Goal: Task Accomplishment & Management: Manage account settings

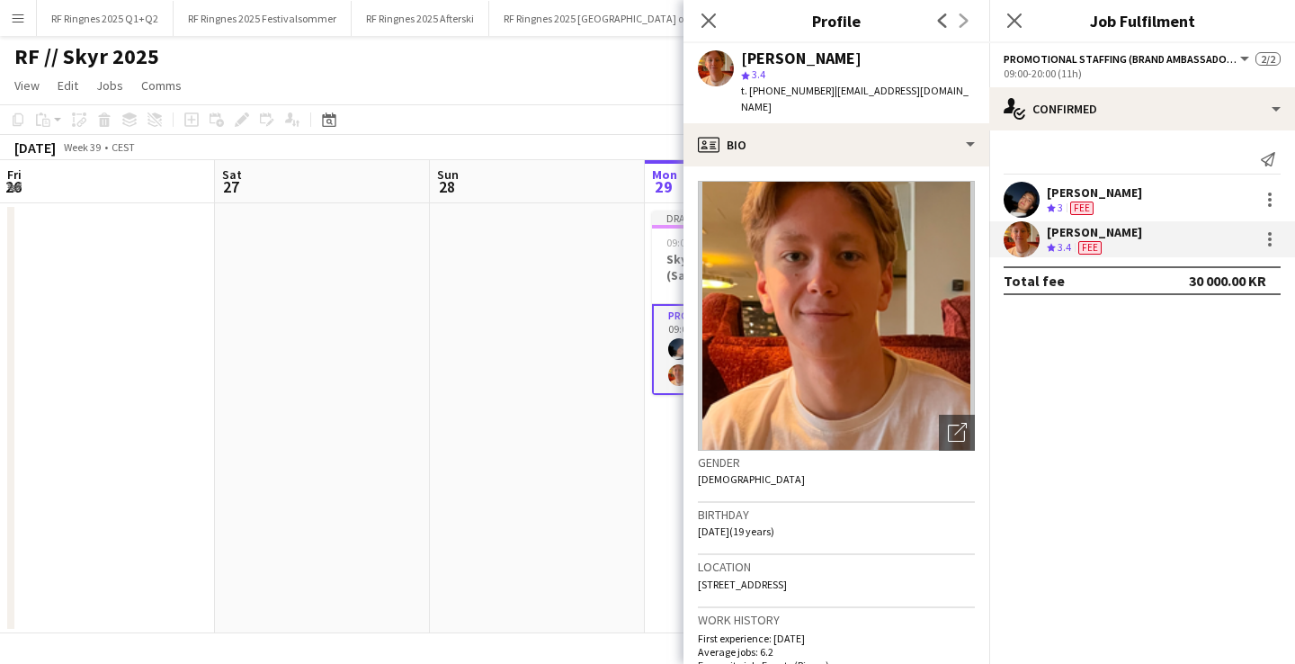
click at [860, 452] on app-date-cell at bounding box center [967, 418] width 215 height 430
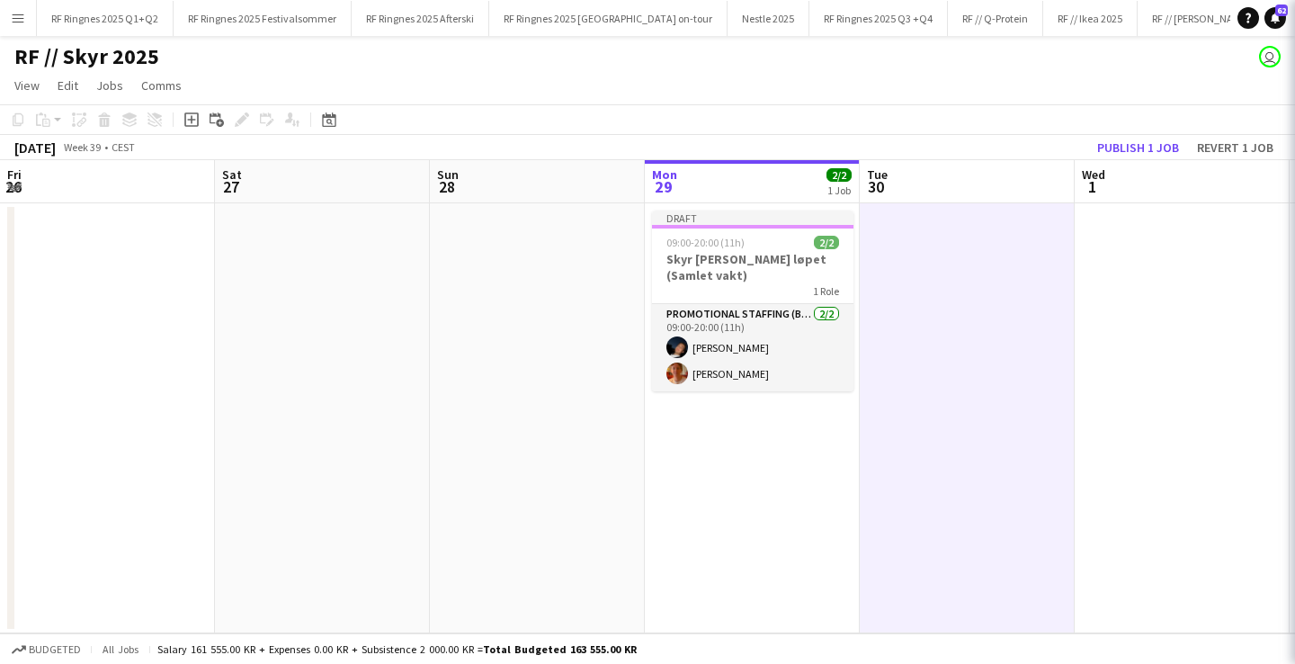
scroll to position [0, 430]
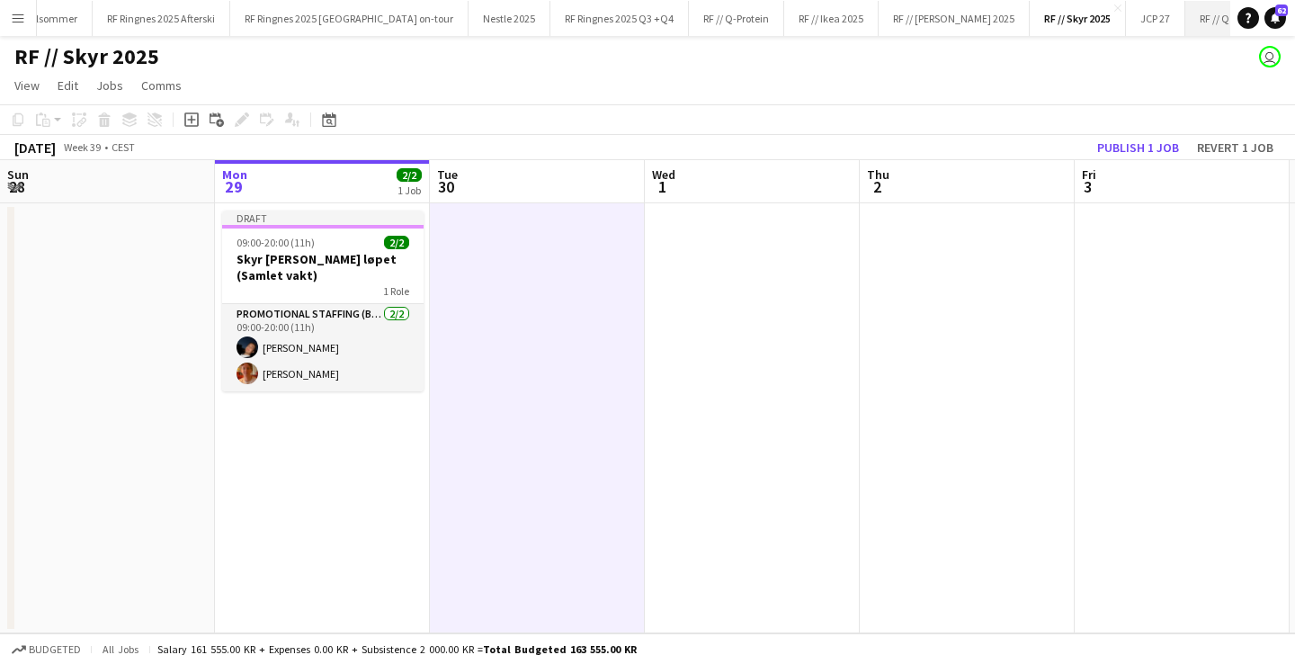
click at [1185, 25] on button "RF // Q Kefir Close" at bounding box center [1226, 18] width 82 height 35
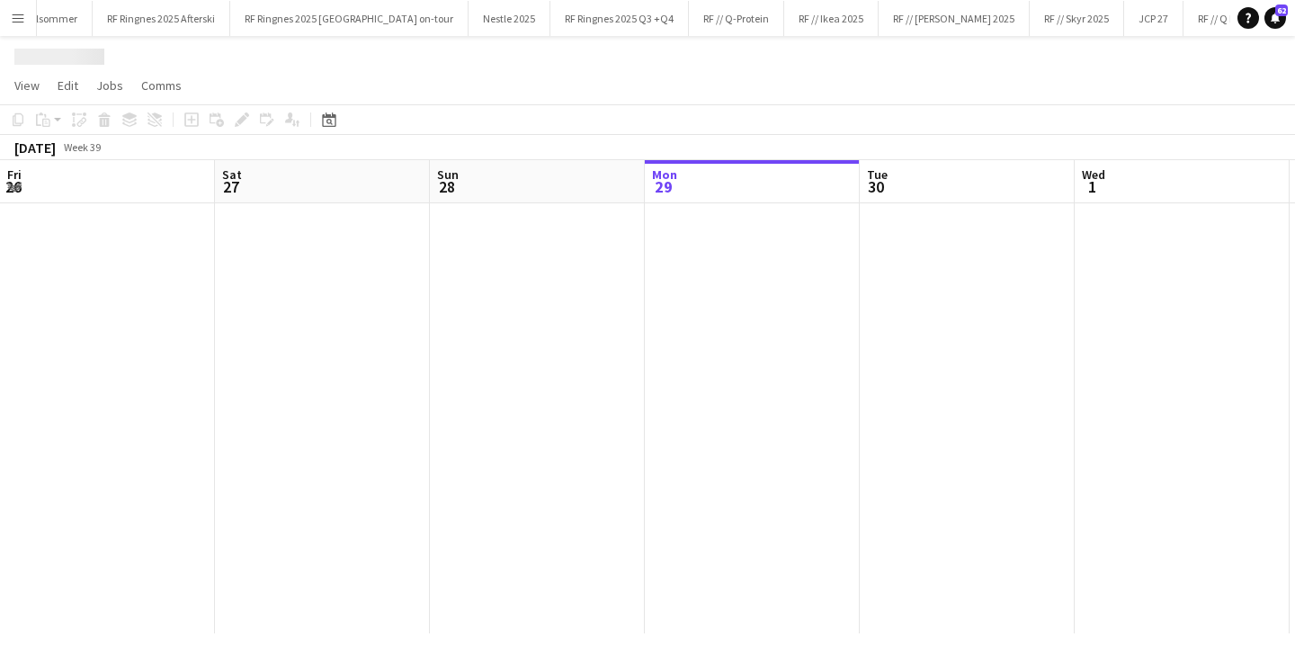
scroll to position [0, 430]
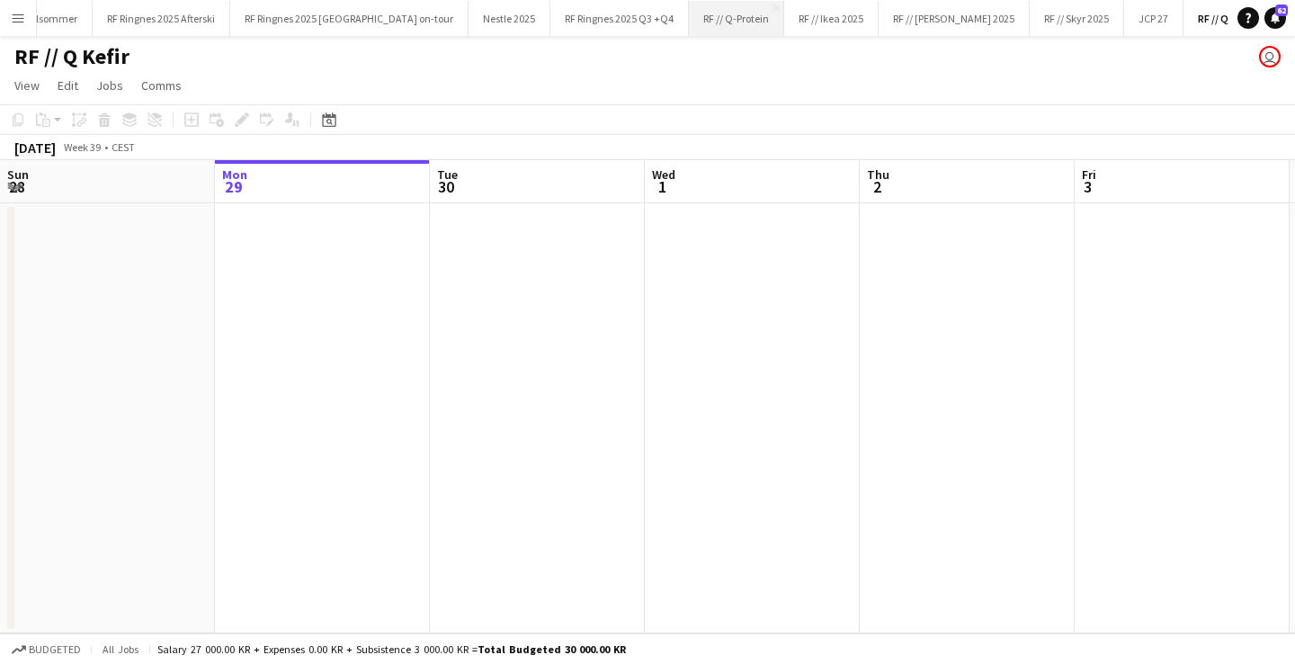
click at [707, 23] on button "RF // Q-Protein Close" at bounding box center [736, 18] width 95 height 35
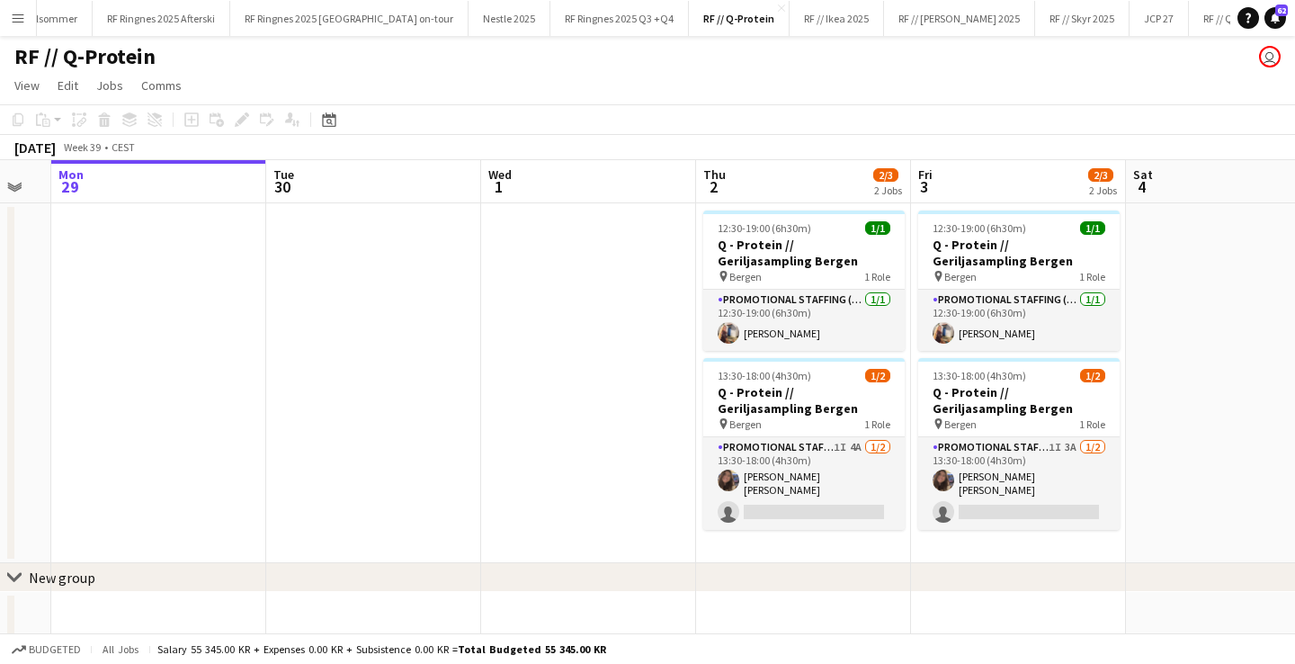
scroll to position [0, 609]
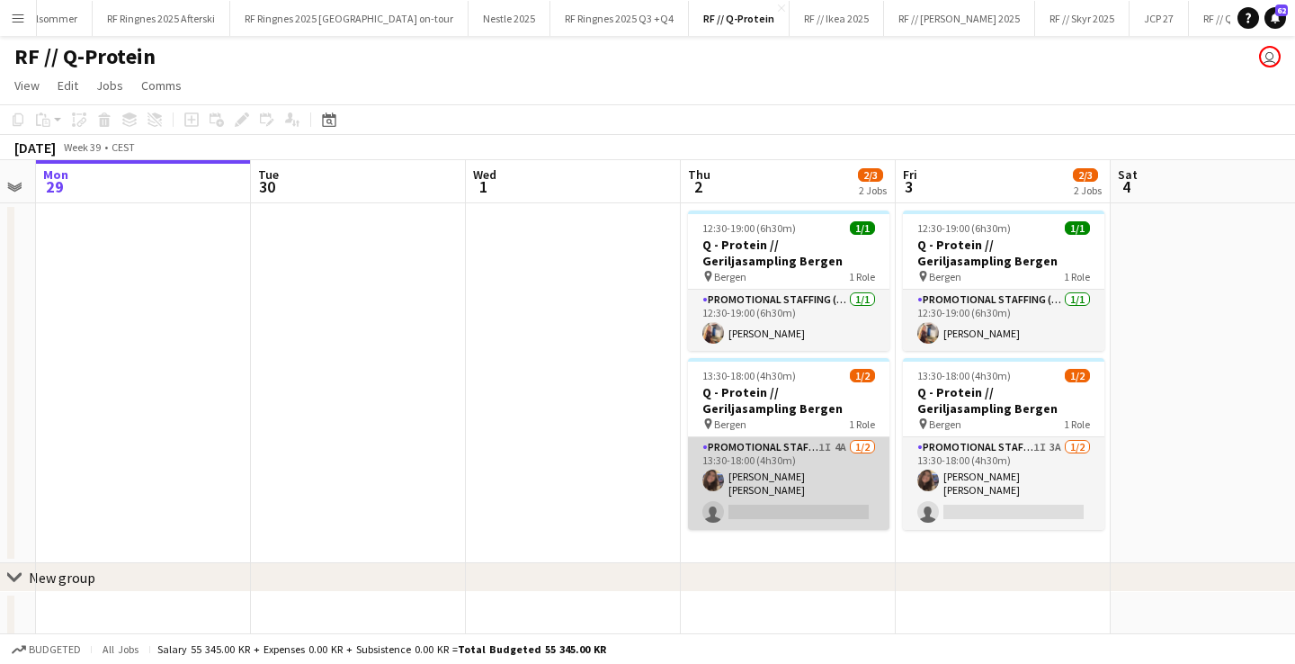
click at [815, 492] on app-card-role "Promotional Staffing (Brand Ambassadors) 1I 4A [DATE] 13:30-18:00 (4h30m) [PERS…" at bounding box center [788, 483] width 201 height 93
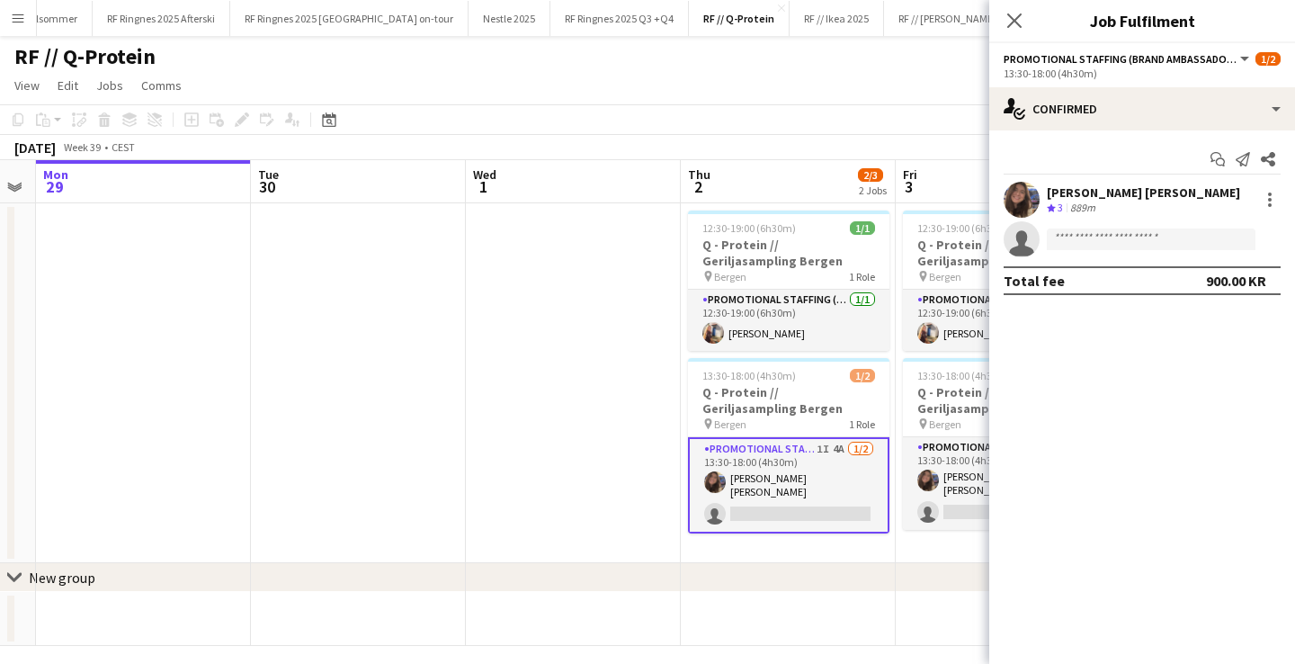
click at [1019, 191] on app-user-avatar at bounding box center [1022, 200] width 36 height 36
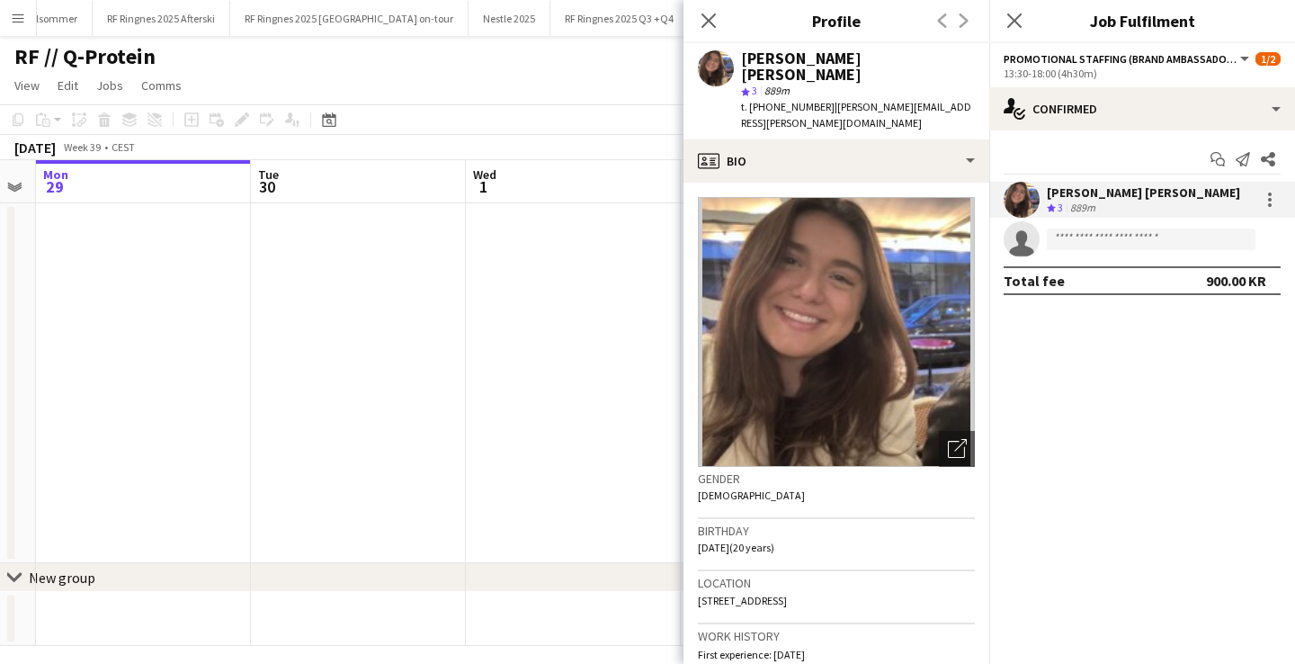
click at [531, 274] on app-date-cell at bounding box center [573, 383] width 215 height 360
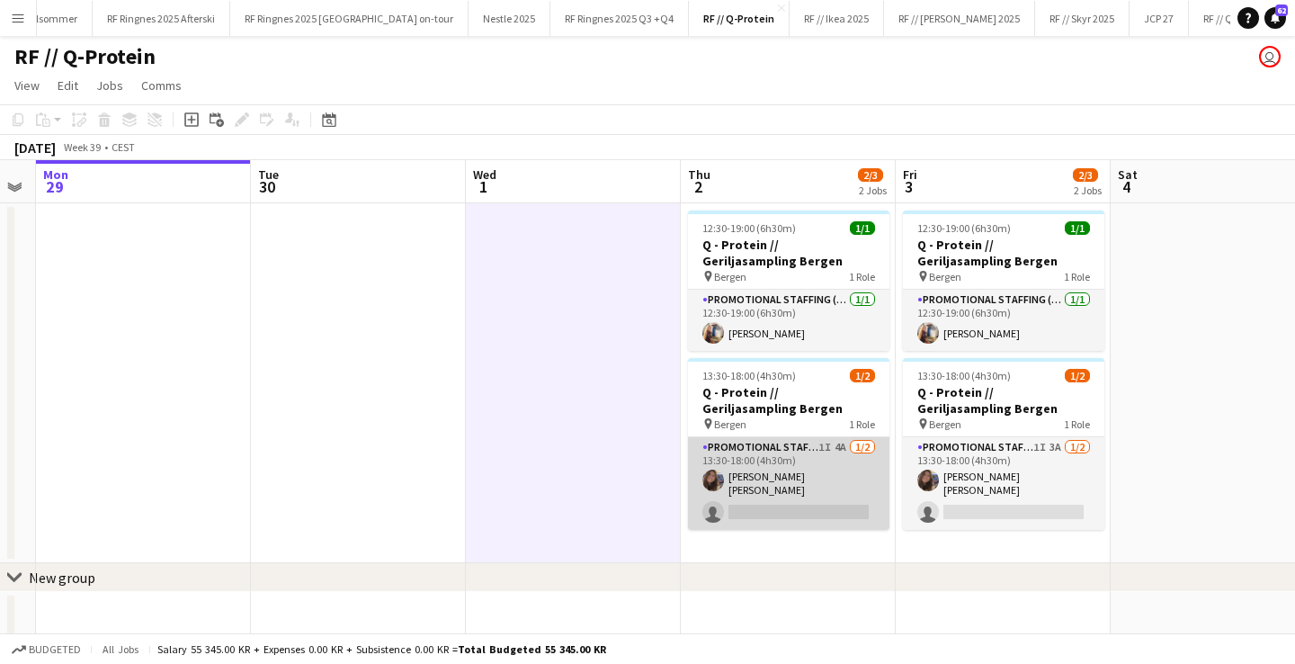
click at [782, 478] on app-card-role "Promotional Staffing (Brand Ambassadors) 1I 4A [DATE] 13:30-18:00 (4h30m) [PERS…" at bounding box center [788, 483] width 201 height 93
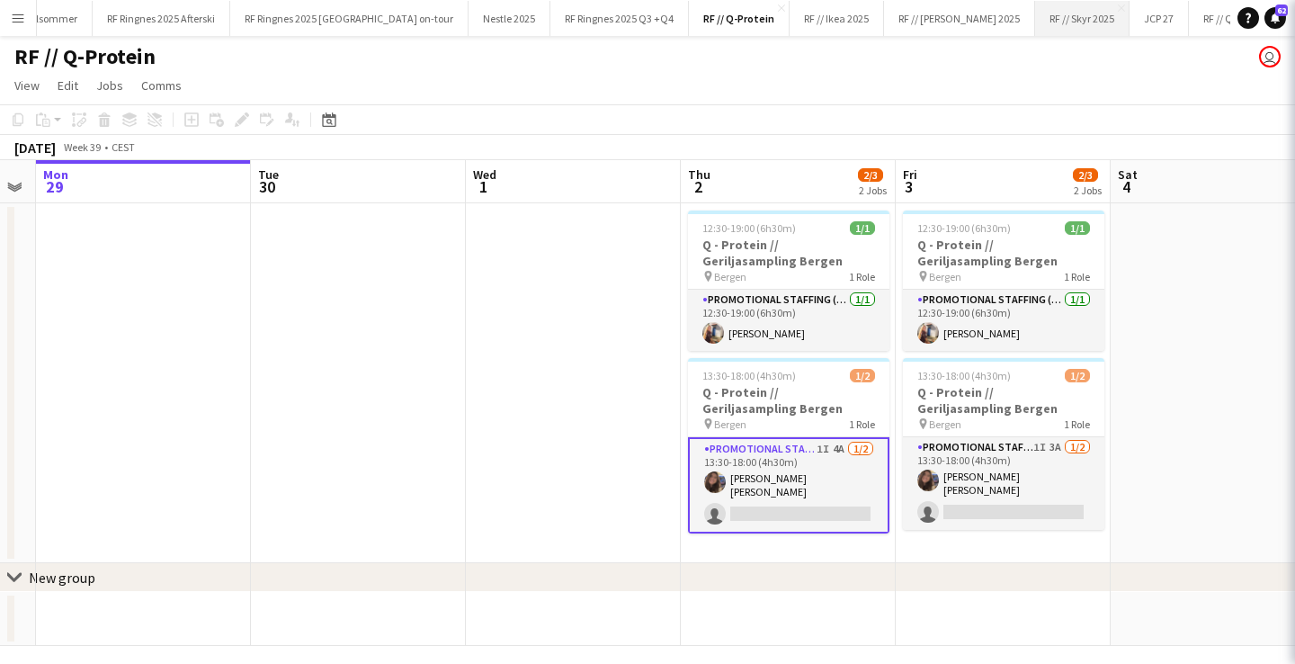
scroll to position [0, 610]
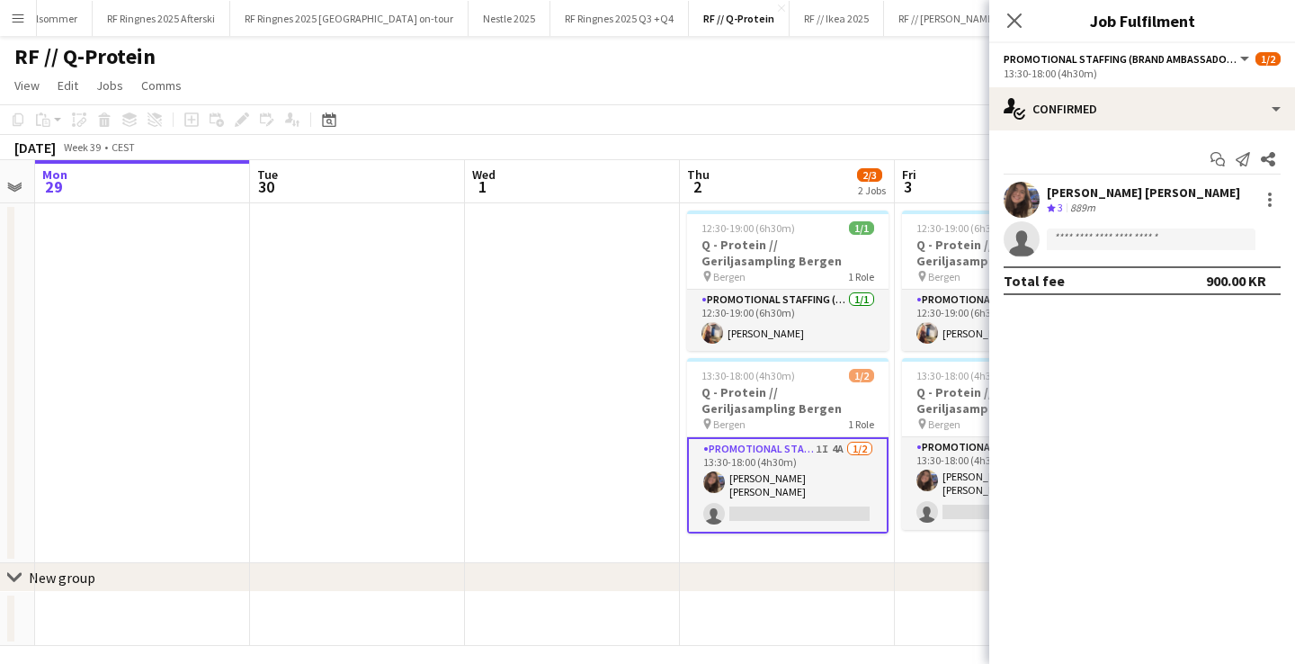
click at [1020, 192] on app-user-avatar at bounding box center [1022, 200] width 36 height 36
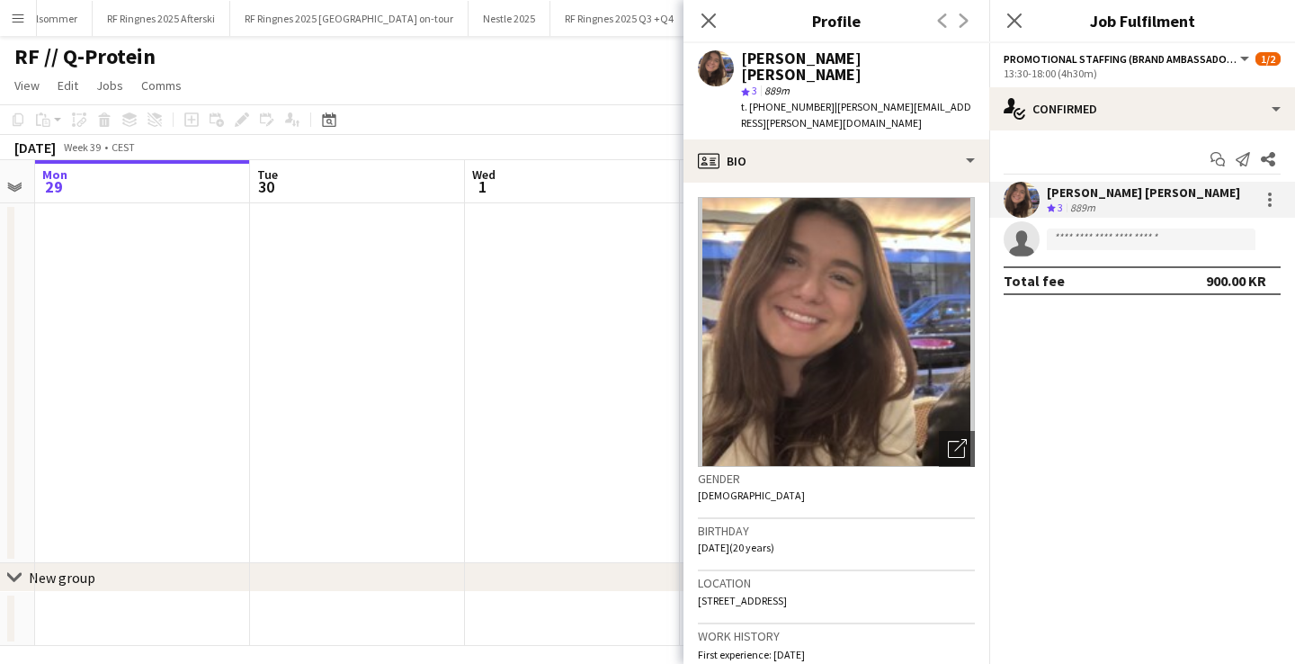
drag, startPoint x: 765, startPoint y: 91, endPoint x: 813, endPoint y: 89, distance: 47.7
click at [813, 99] on div "t. [PHONE_NUMBER] | [PERSON_NAME][EMAIL_ADDRESS][PERSON_NAME][DOMAIN_NAME]" at bounding box center [858, 115] width 234 height 32
click at [565, 338] on app-date-cell at bounding box center [572, 383] width 215 height 360
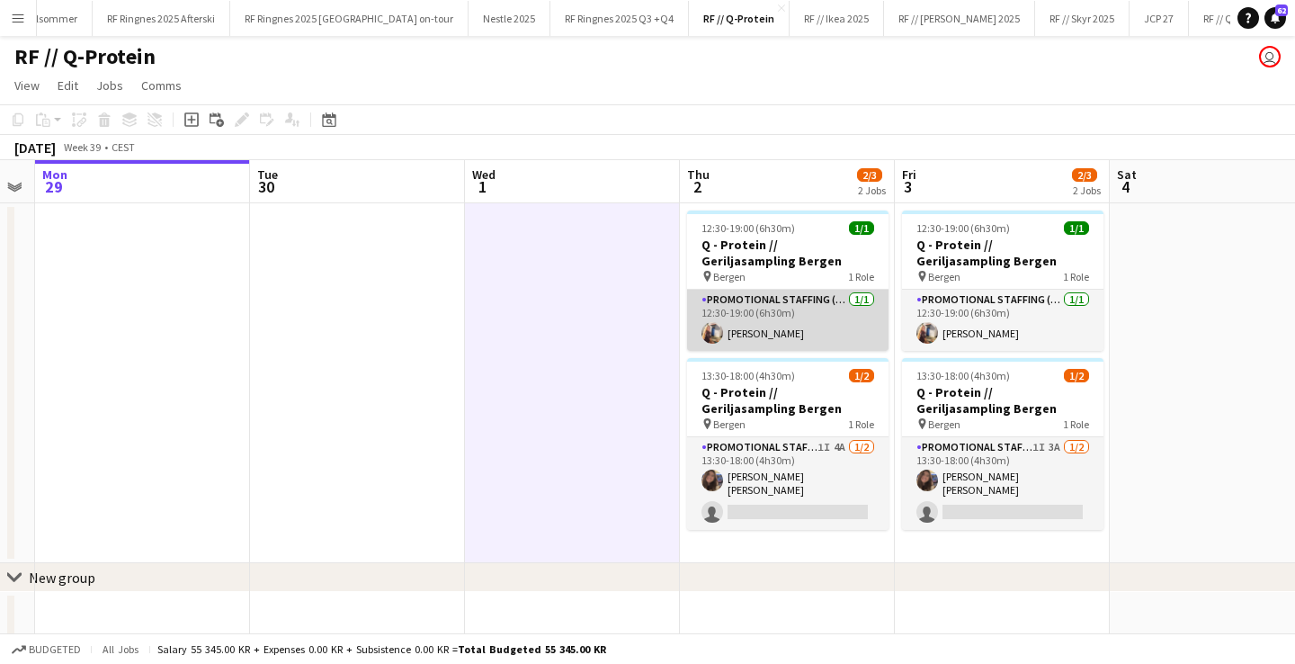
click at [740, 341] on app-card-role "Promotional Staffing (Brand Ambassadors) [DATE] 12:30-19:00 (6h30m) [PERSON_NAM…" at bounding box center [787, 320] width 201 height 61
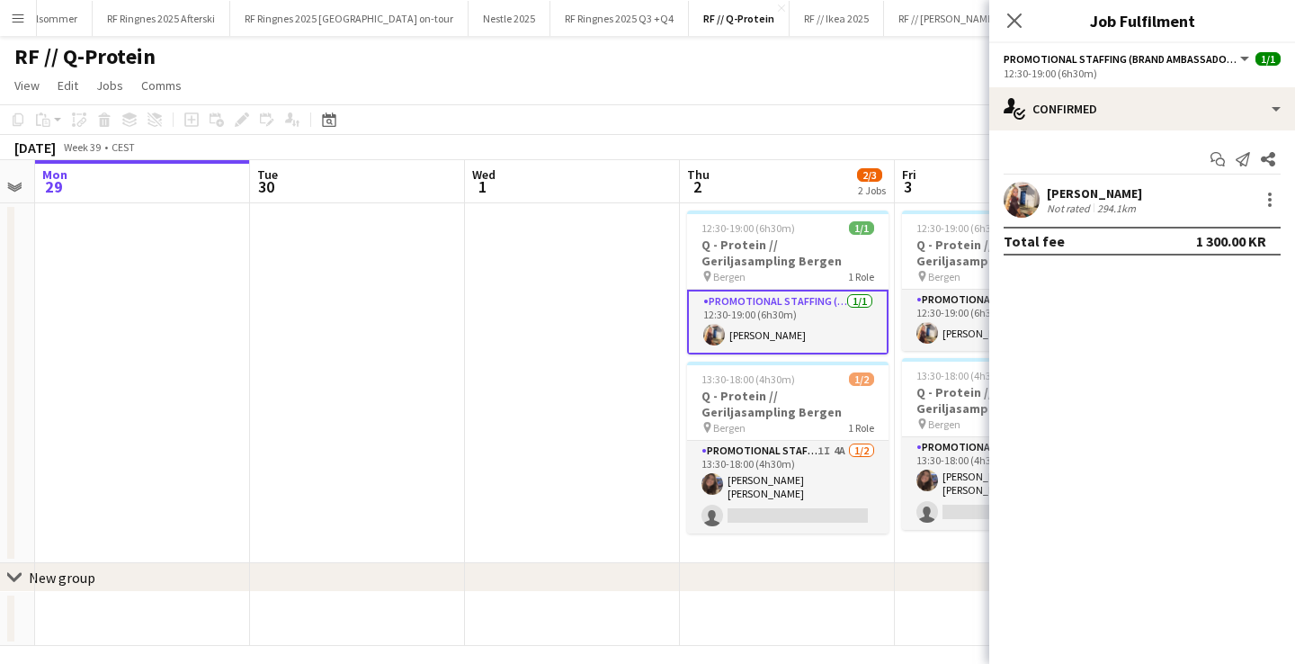
click at [1022, 203] on app-user-avatar at bounding box center [1022, 200] width 36 height 36
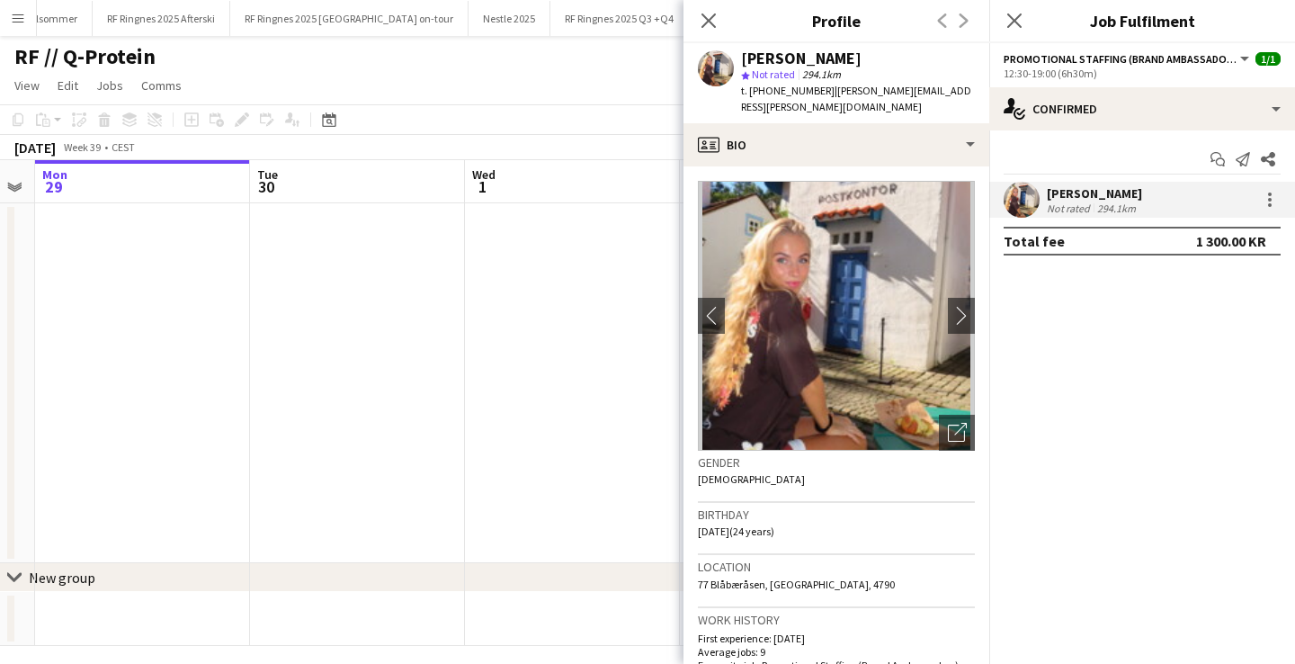
click at [668, 283] on app-date-cell at bounding box center [572, 383] width 215 height 360
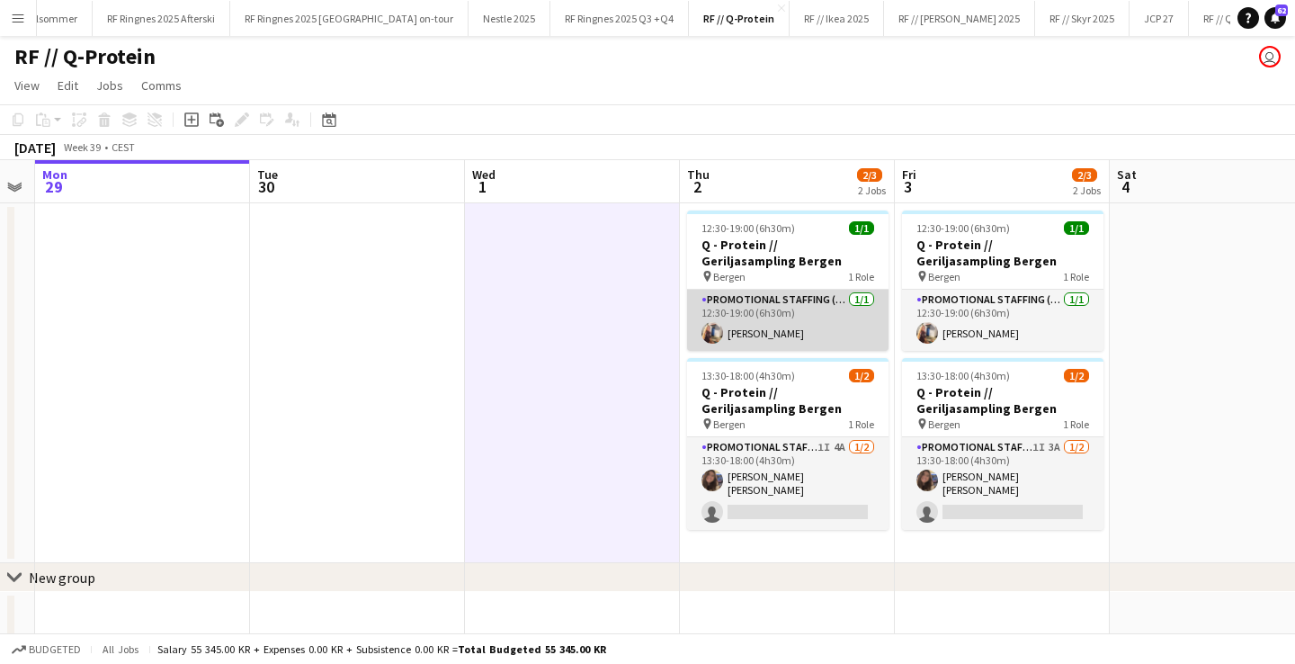
click at [795, 343] on app-card-role "Promotional Staffing (Brand Ambassadors) [DATE] 12:30-19:00 (6h30m) [PERSON_NAM…" at bounding box center [787, 320] width 201 height 61
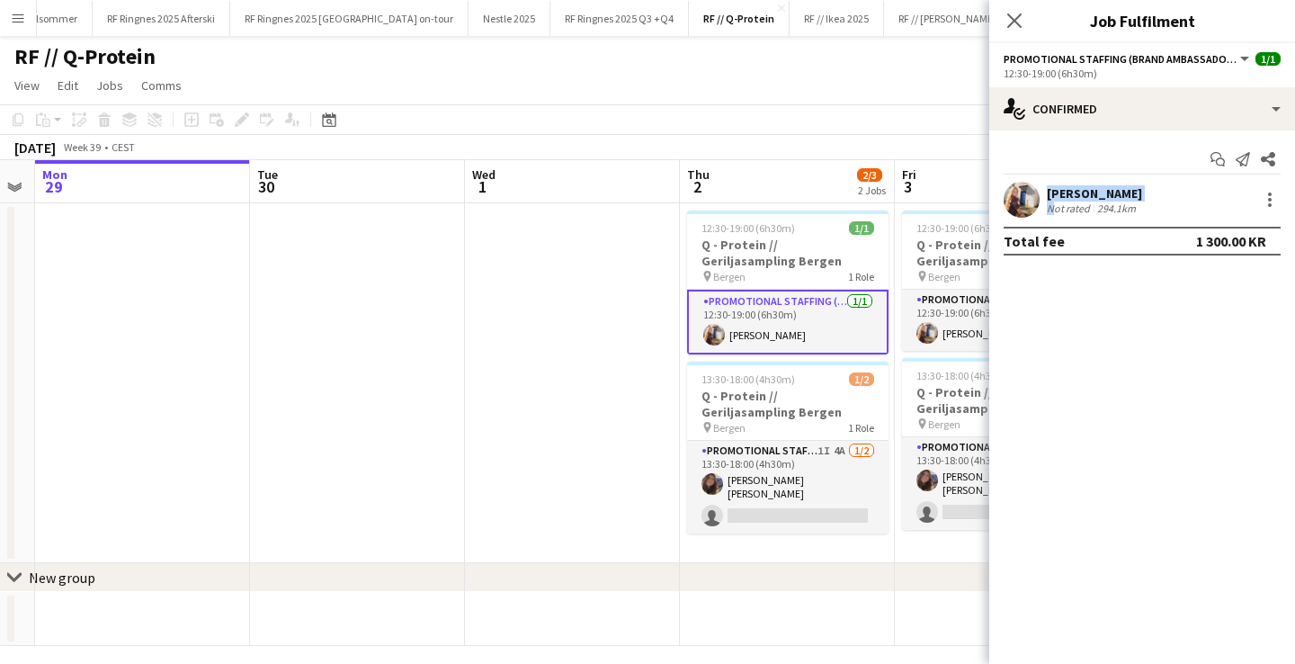
click at [1039, 203] on div "[PERSON_NAME] Not rated 294.1km" at bounding box center [1142, 200] width 306 height 36
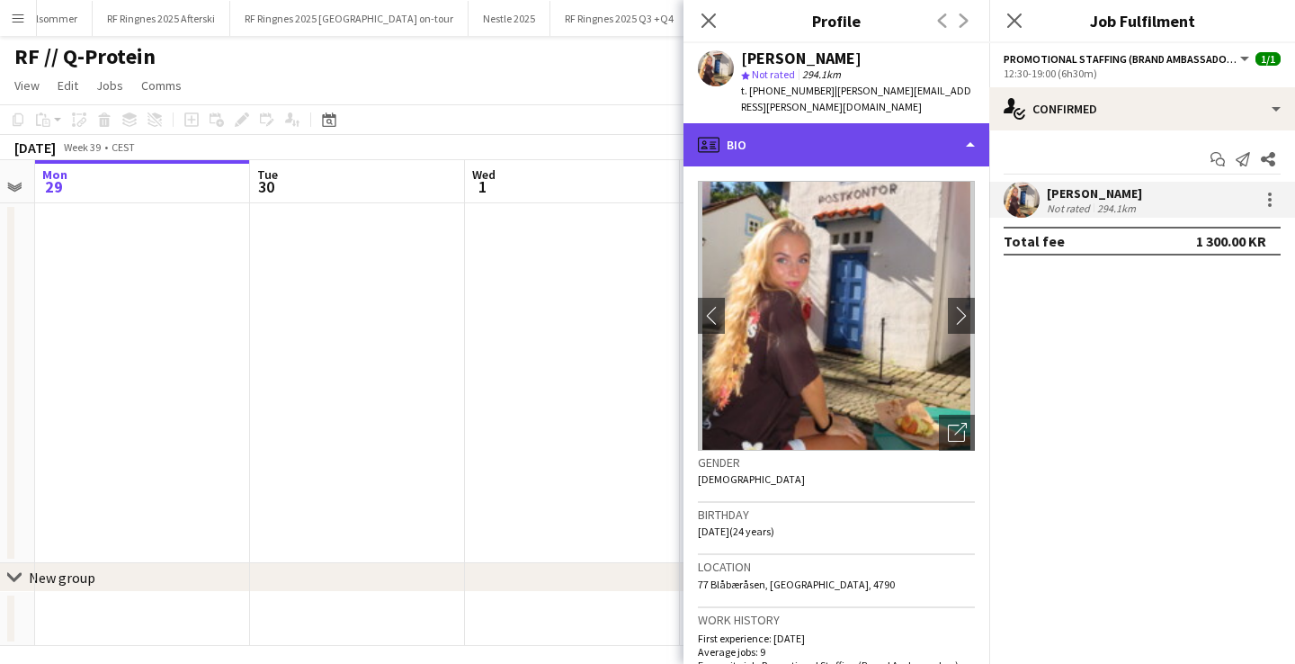
click at [794, 145] on div "profile Bio" at bounding box center [836, 144] width 306 height 43
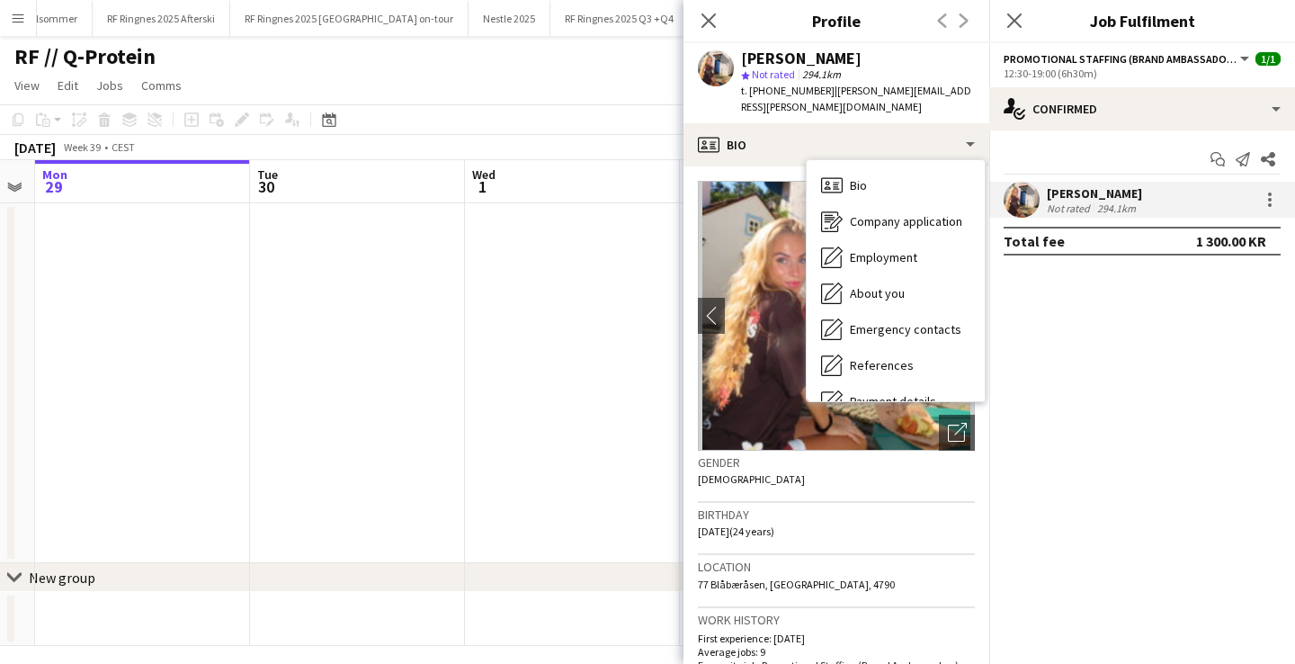
click at [283, 233] on app-date-cell at bounding box center [357, 383] width 215 height 360
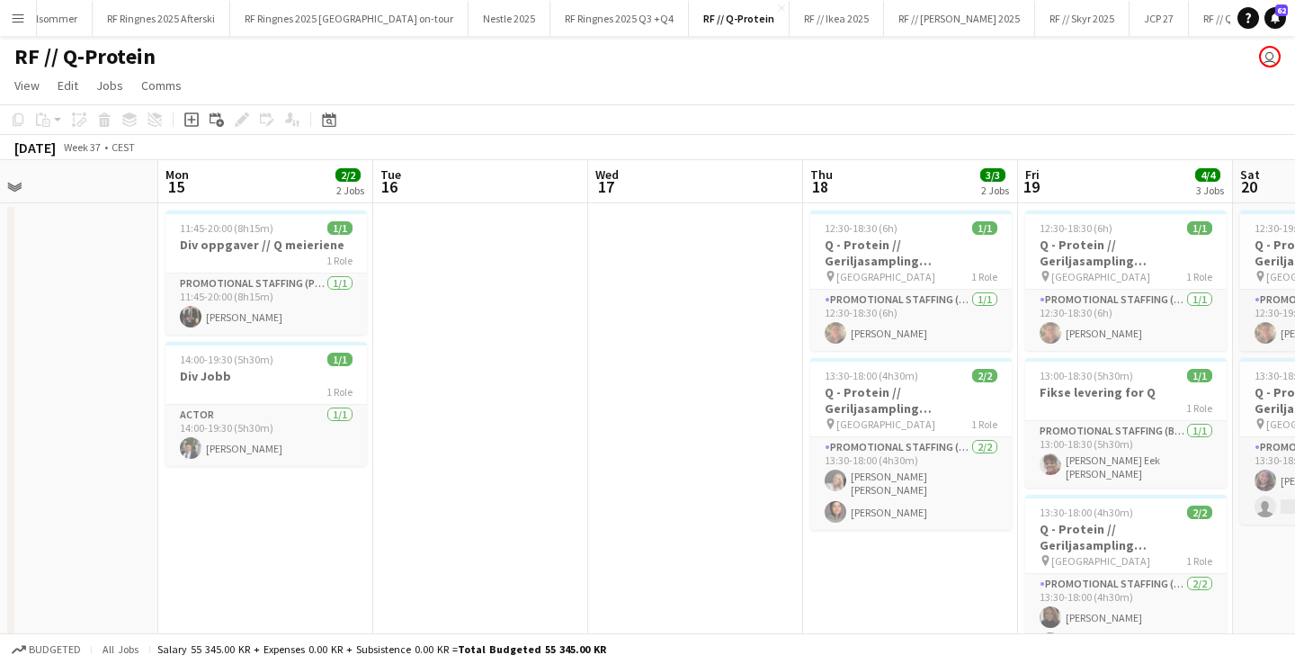
scroll to position [0, 489]
click at [1035, 25] on button "RF // Skyr 2025 Close" at bounding box center [1082, 18] width 94 height 35
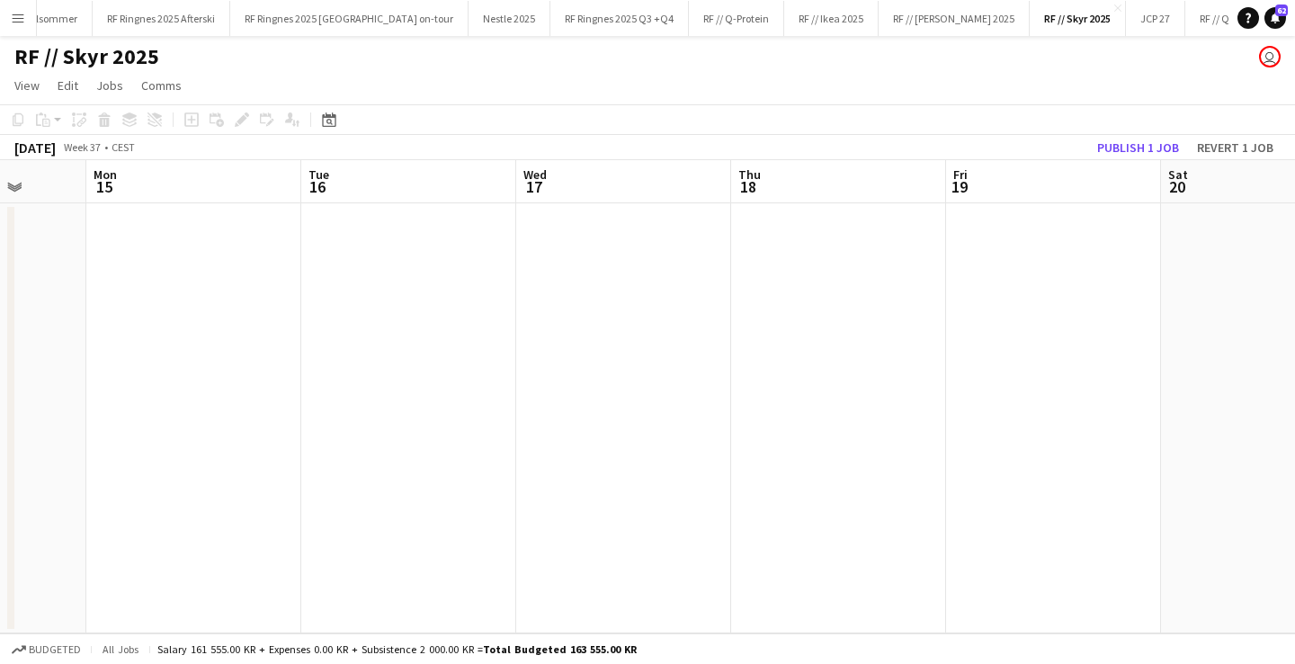
click at [604, 348] on app-date-cell at bounding box center [623, 418] width 215 height 430
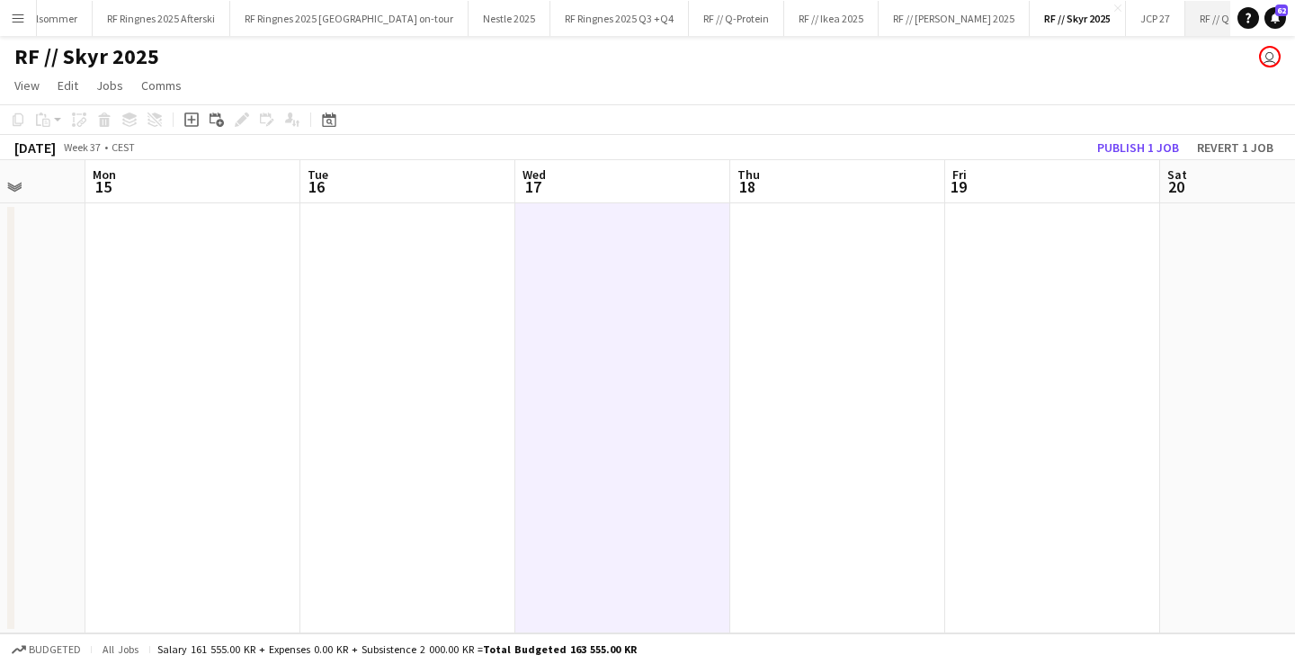
click at [1185, 28] on button "RF // Q Kefir Close" at bounding box center [1226, 18] width 82 height 35
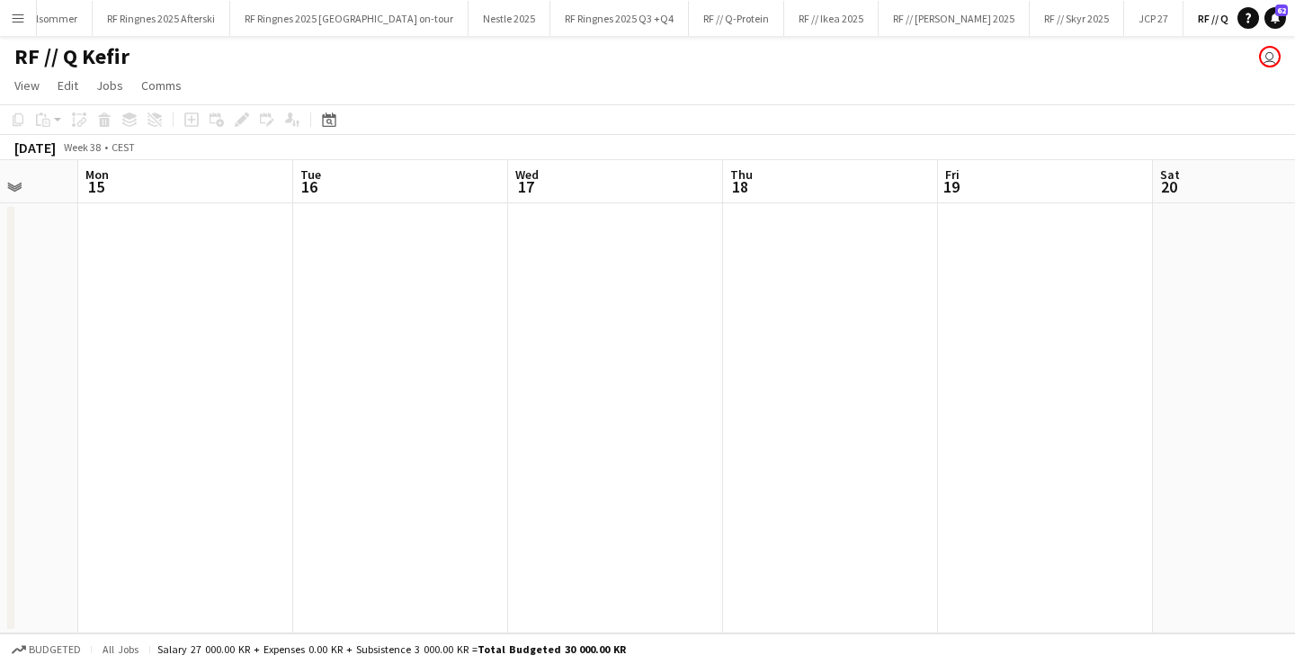
scroll to position [0, 544]
click at [355, 301] on app-date-cell at bounding box center [423, 418] width 215 height 430
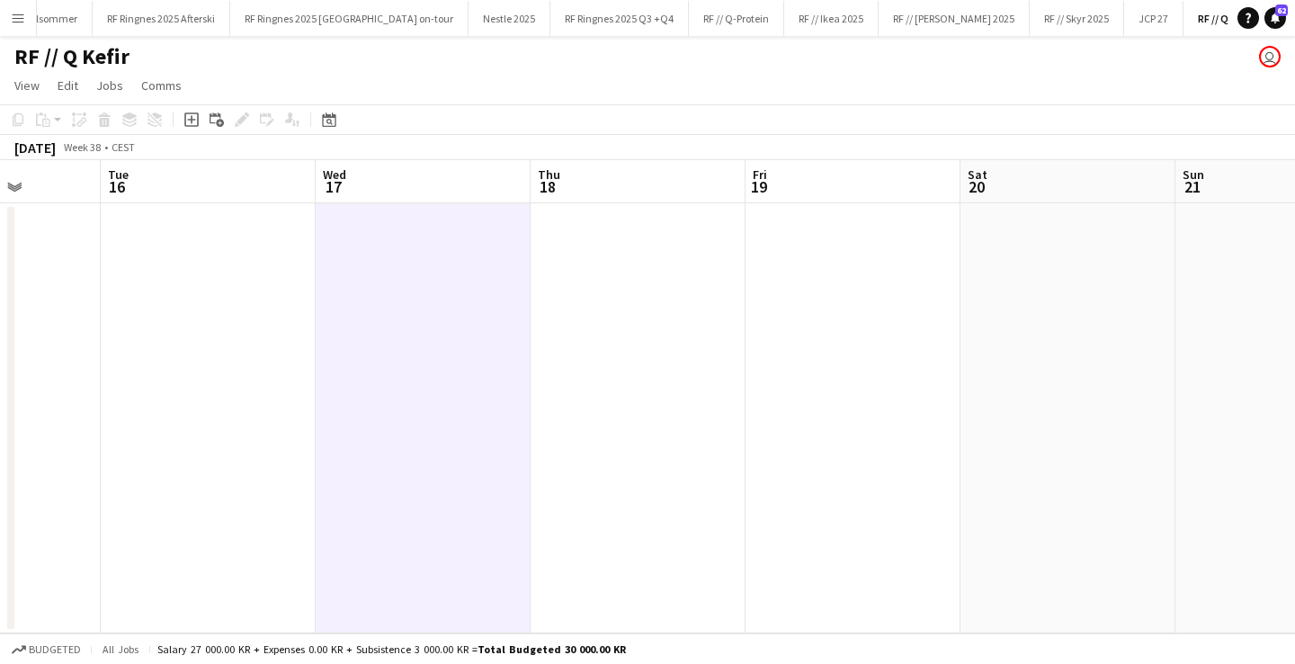
click at [9, 13] on button "Menu" at bounding box center [18, 18] width 36 height 36
